Goal: Transaction & Acquisition: Purchase product/service

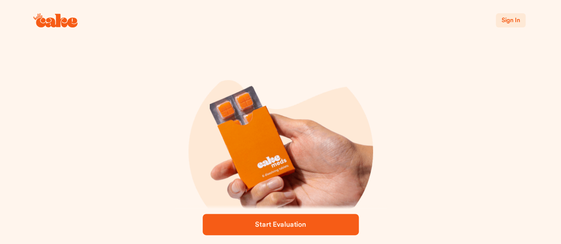
click at [503, 20] on span "Sign In" at bounding box center [510, 20] width 19 height 6
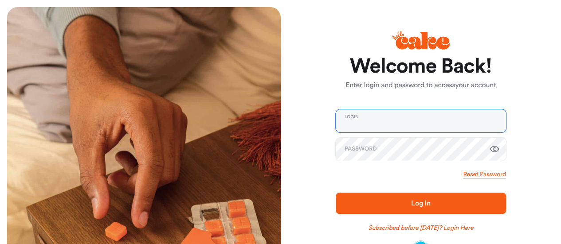
click at [417, 121] on input "email" at bounding box center [420, 120] width 170 height 23
type input "**********"
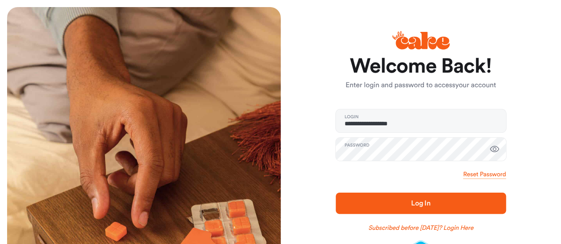
click at [429, 202] on span "Log In" at bounding box center [420, 203] width 19 height 7
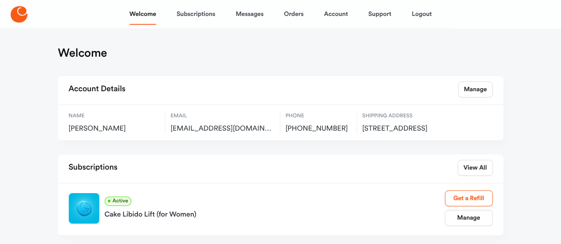
click at [385, 207] on div "Active Cake Libido Lift (for Women)" at bounding box center [275, 208] width 340 height 26
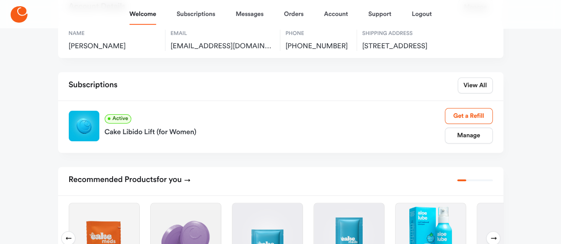
scroll to position [93, 0]
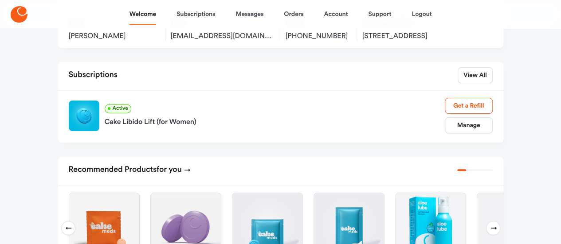
click at [377, 202] on img at bounding box center [349, 228] width 70 height 70
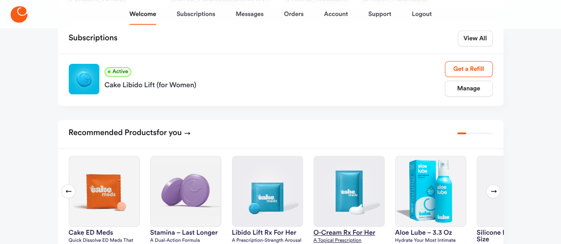
scroll to position [132, 0]
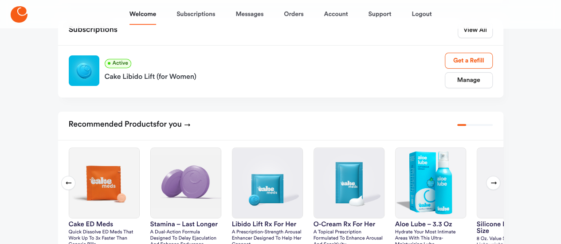
scroll to position [137, 0]
click at [469, 86] on link "Manage" at bounding box center [468, 81] width 48 height 16
